Goal: Navigation & Orientation: Find specific page/section

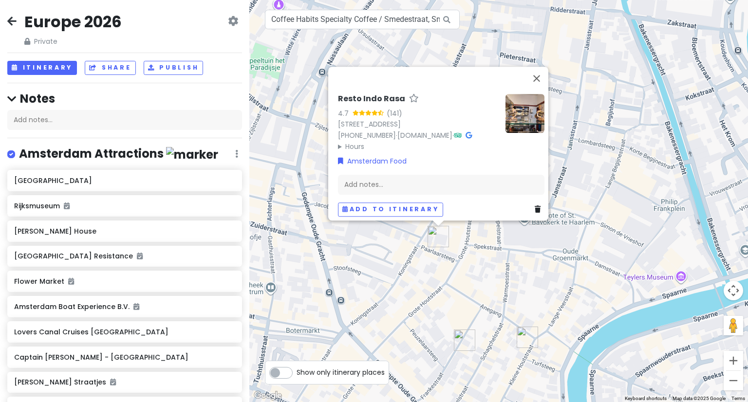
scroll to position [3129, 0]
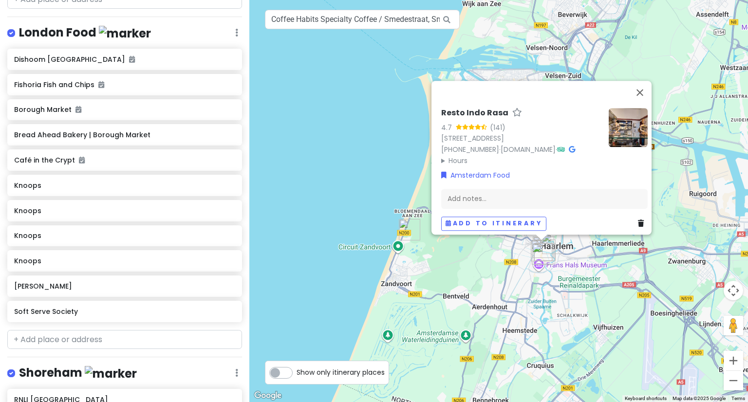
click at [544, 260] on img "De Lachende Javaan" at bounding box center [542, 254] width 29 height 29
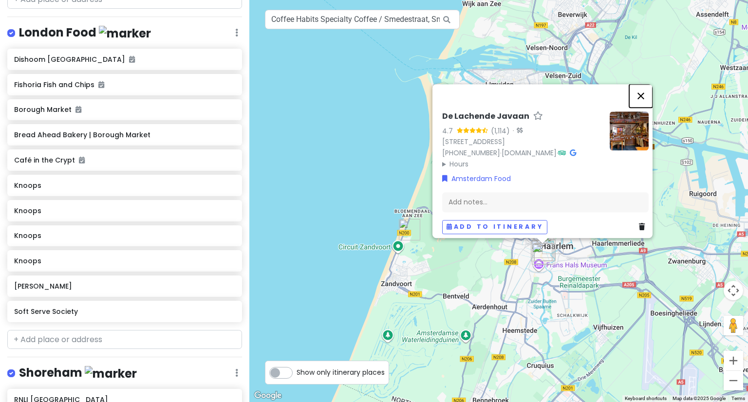
click at [649, 84] on button "Close" at bounding box center [640, 95] width 23 height 23
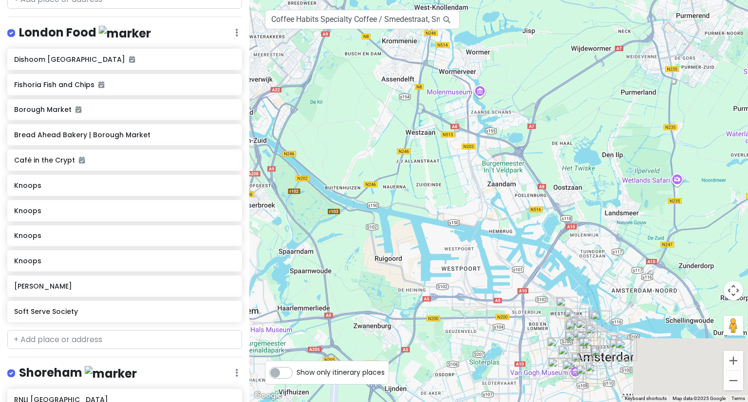
drag, startPoint x: 637, startPoint y: 174, endPoint x: 290, endPoint y: 250, distance: 355.6
click at [290, 250] on div at bounding box center [498, 201] width 499 height 402
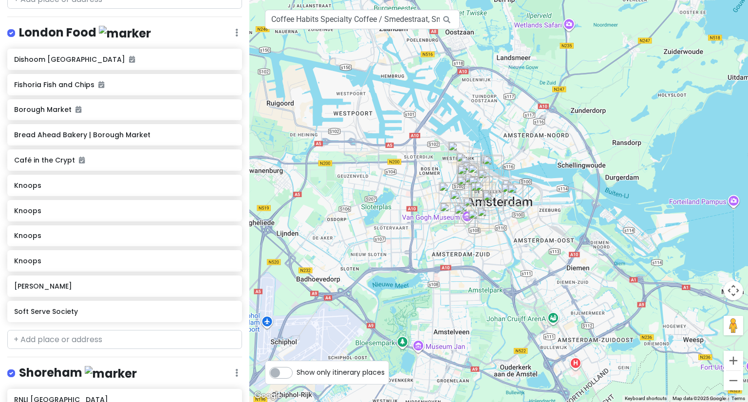
drag, startPoint x: 545, startPoint y: 310, endPoint x: 467, endPoint y: 144, distance: 183.3
click at [467, 144] on img "Pazzi Westerpark" at bounding box center [458, 152] width 29 height 29
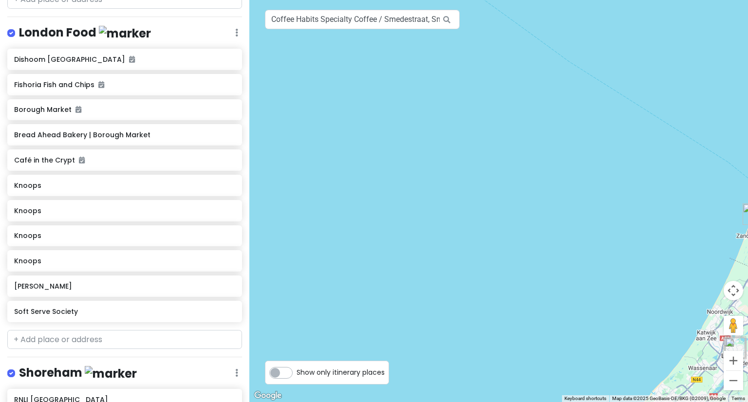
drag, startPoint x: 396, startPoint y: 101, endPoint x: 748, endPoint y: 209, distance: 368.5
click at [748, 209] on img "Racesquare Circuit Zandvoort" at bounding box center [753, 214] width 29 height 29
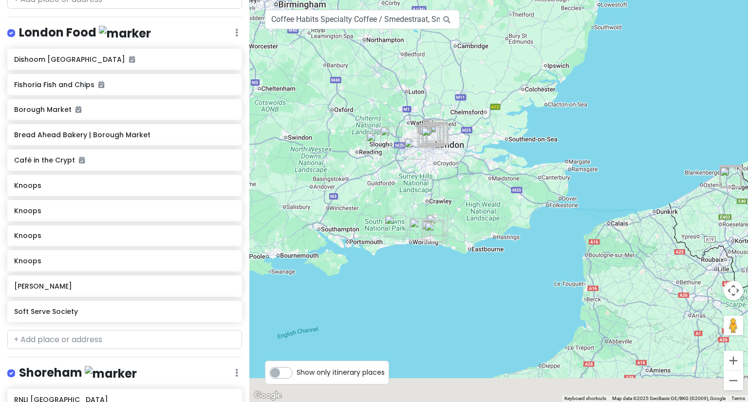
drag, startPoint x: 399, startPoint y: 241, endPoint x: 668, endPoint y: 55, distance: 327.0
click at [668, 55] on div at bounding box center [498, 201] width 499 height 402
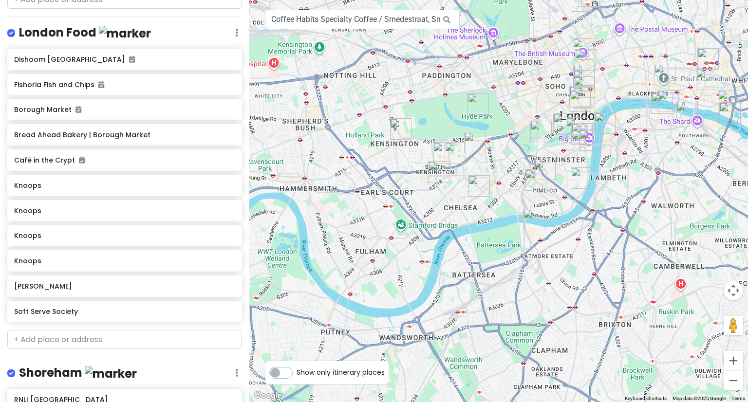
drag, startPoint x: 645, startPoint y: 165, endPoint x: 568, endPoint y: 214, distance: 91.4
click at [568, 214] on div at bounding box center [498, 201] width 499 height 402
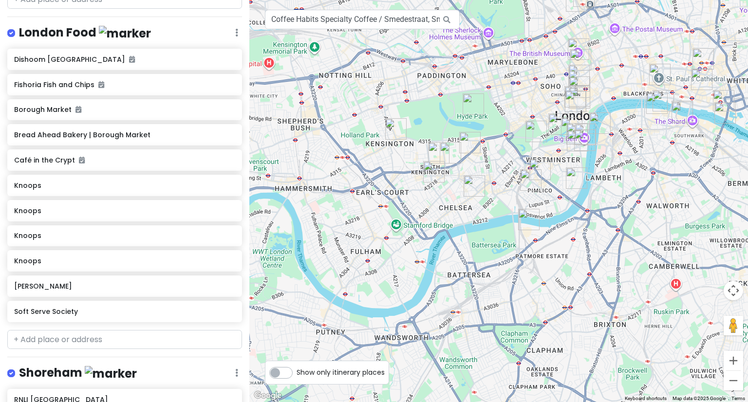
click at [534, 133] on img "Buckingham Palace" at bounding box center [536, 131] width 29 height 29
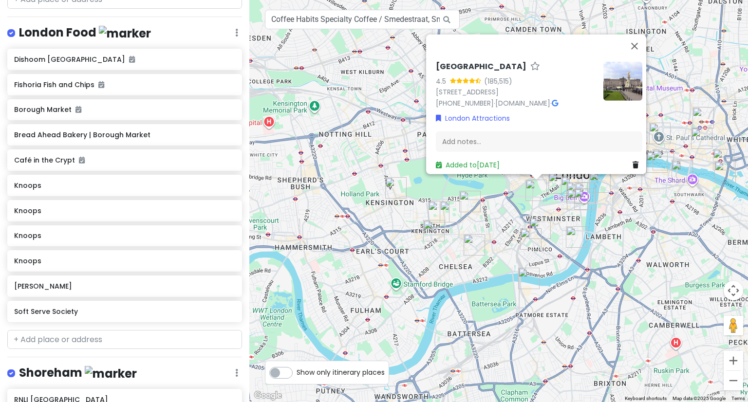
click at [578, 195] on img "Westminster Abbey" at bounding box center [577, 199] width 29 height 29
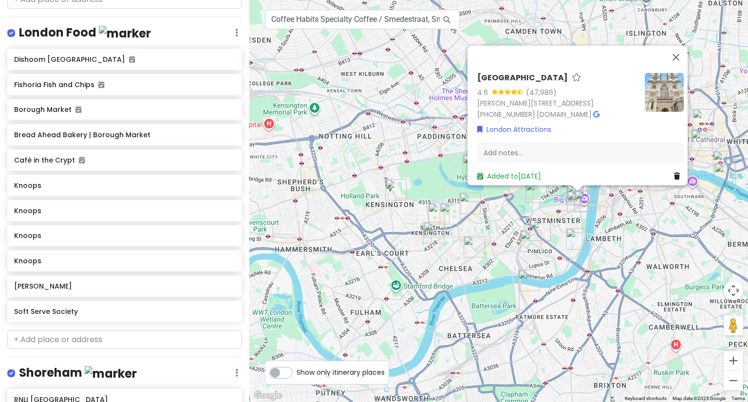
click at [550, 248] on div "[GEOGRAPHIC_DATA] 4.6 (47,986) [PERSON_NAME][STREET_ADDRESS] [PHONE_NUMBER] · […" at bounding box center [498, 201] width 499 height 402
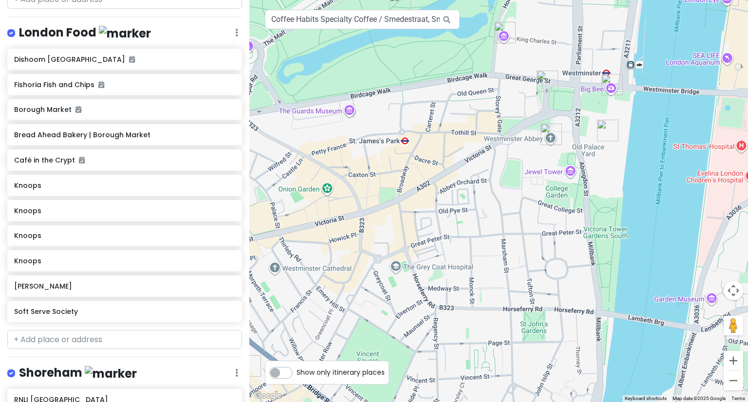
drag, startPoint x: 377, startPoint y: 156, endPoint x: 553, endPoint y: 146, distance: 177.1
click at [553, 146] on img "Westminster Abbey" at bounding box center [551, 134] width 29 height 29
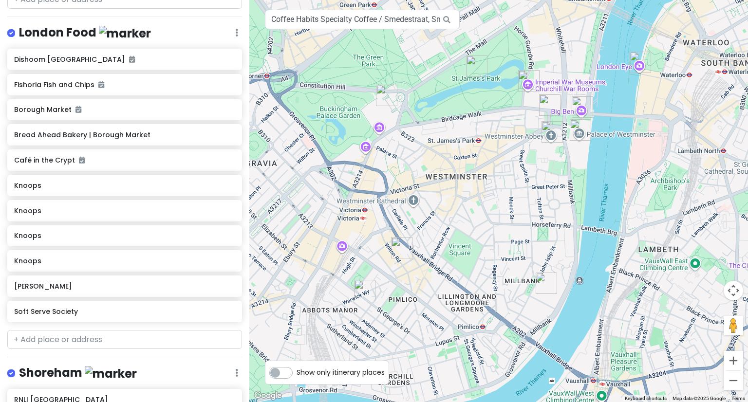
click at [471, 60] on img "St James's Park" at bounding box center [476, 66] width 29 height 29
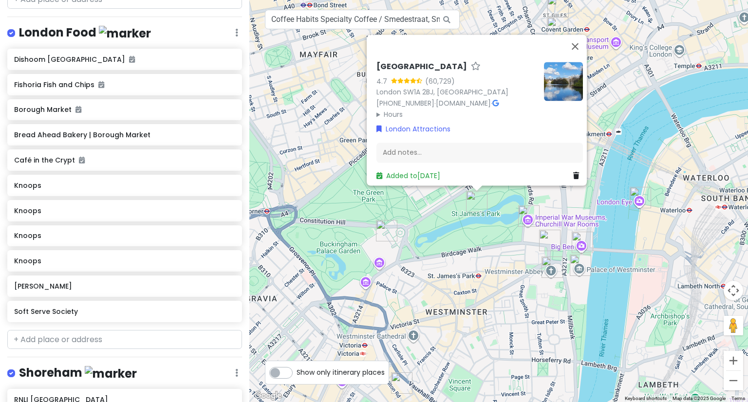
click at [384, 221] on img "Buckingham Palace" at bounding box center [386, 230] width 29 height 29
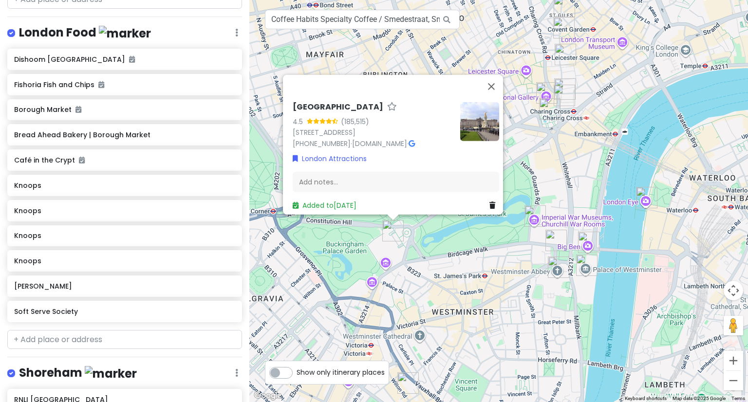
click at [550, 240] on img "Parliament Square" at bounding box center [556, 240] width 29 height 29
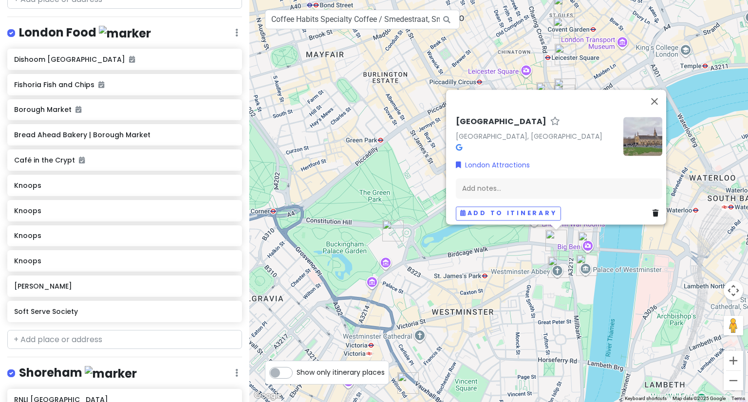
click at [555, 264] on img "Westminster Abbey" at bounding box center [558, 267] width 29 height 29
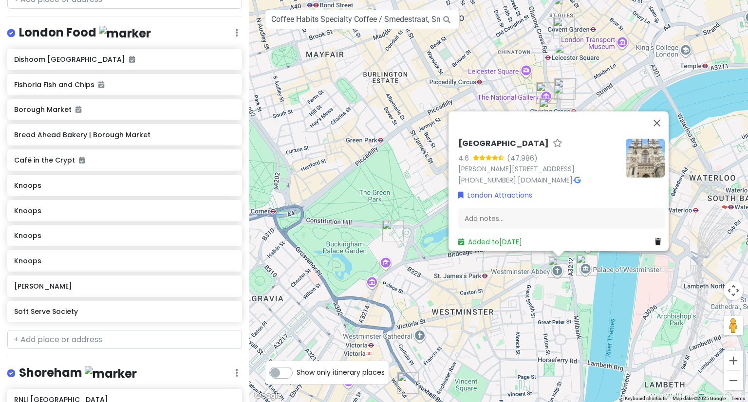
click at [590, 257] on img "Palace of Westminster" at bounding box center [586, 265] width 29 height 29
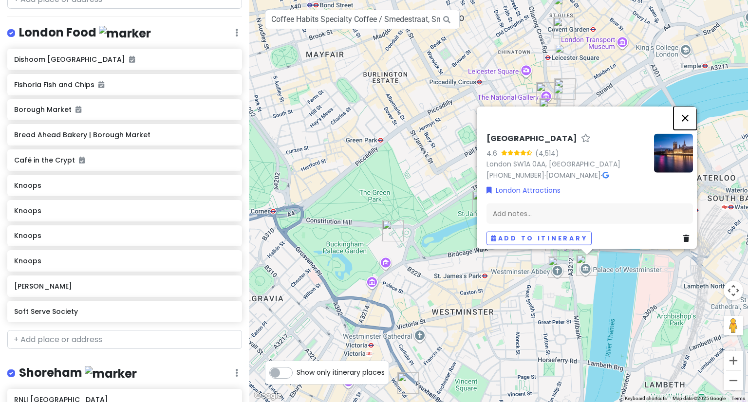
click at [693, 113] on button "Close" at bounding box center [685, 118] width 23 height 23
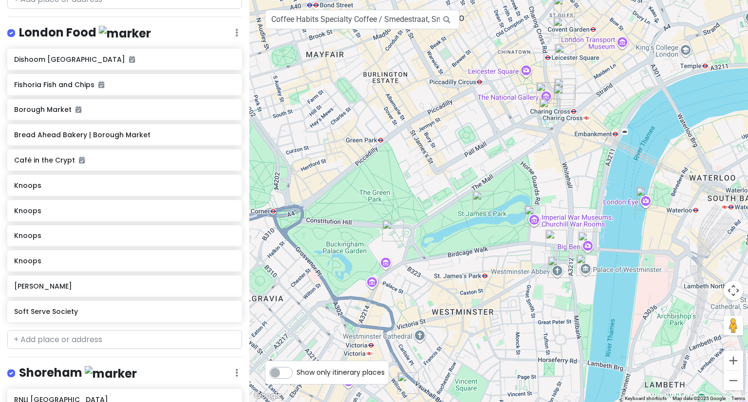
click at [542, 110] on img "Trafalgar Square" at bounding box center [549, 109] width 29 height 29
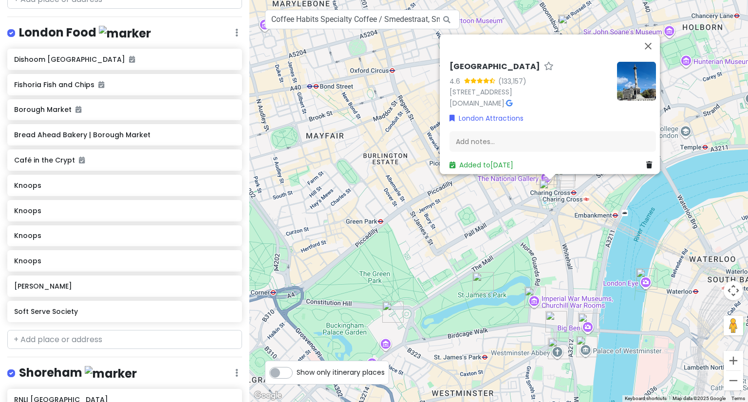
click at [546, 190] on img "Trafalgar Square" at bounding box center [549, 190] width 29 height 29
click at [510, 182] on div "To navigate, press the arrow keys. [STREET_ADDRESS] [DOMAIN_NAME] · London Attr…" at bounding box center [498, 201] width 499 height 402
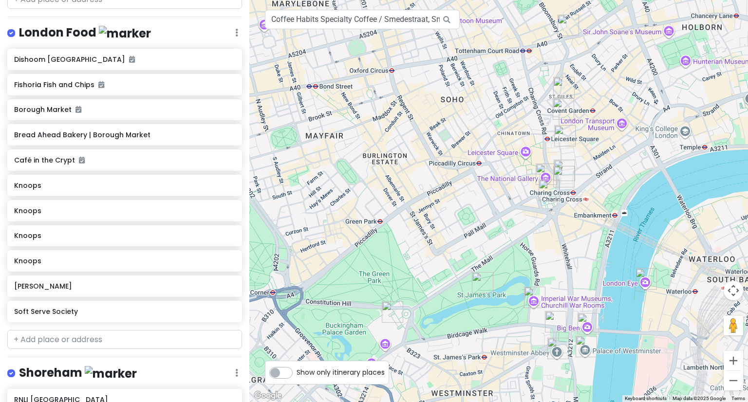
click at [539, 174] on img "The National Gallery" at bounding box center [546, 174] width 29 height 29
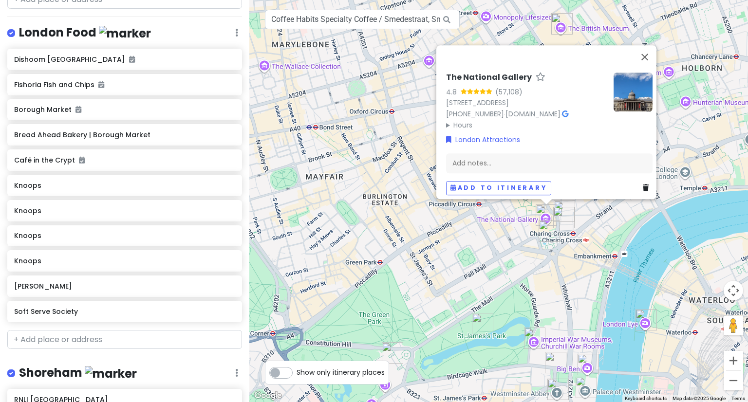
click at [613, 207] on div "The National Gallery 4.8 (57,108) [STREET_ADDRESS] [PHONE_NUMBER] · [DOMAIN_NAM…" at bounding box center [498, 201] width 499 height 402
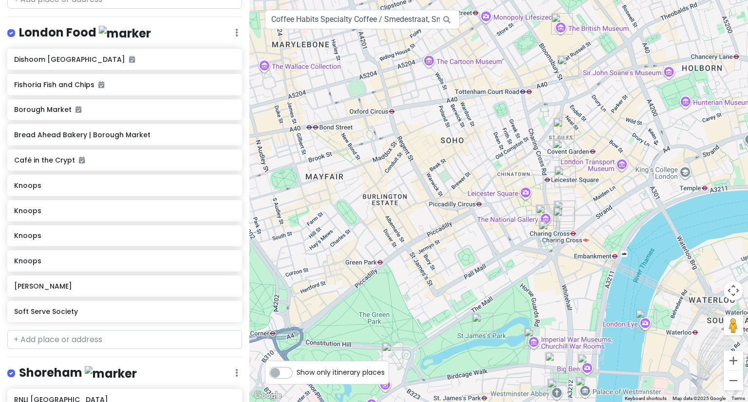
click at [565, 125] on img "Matilda: The Musical" at bounding box center [564, 128] width 29 height 29
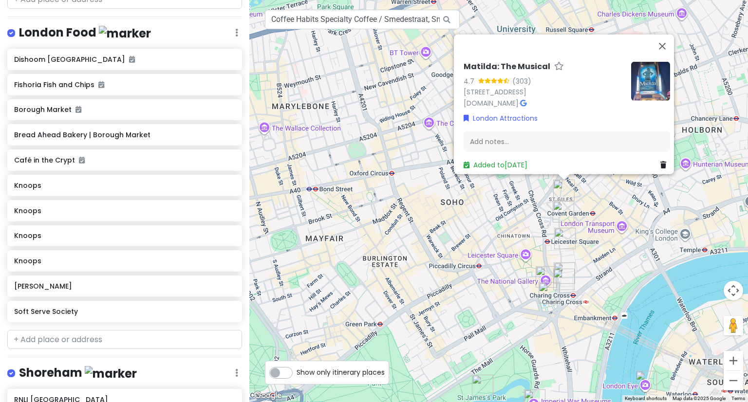
click at [526, 187] on div "Matilda: The Musical 4.7 (303) [STREET_ADDRESS] [DOMAIN_NAME] · London Attracti…" at bounding box center [498, 201] width 499 height 402
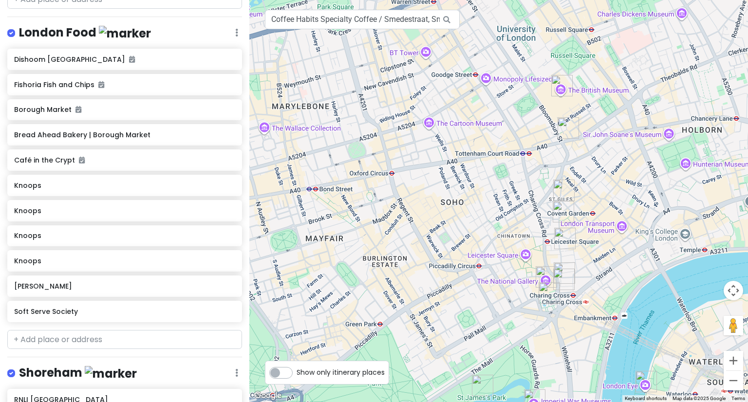
click at [557, 89] on img "The British Museum" at bounding box center [562, 85] width 29 height 29
